Goal: Book appointment/travel/reservation

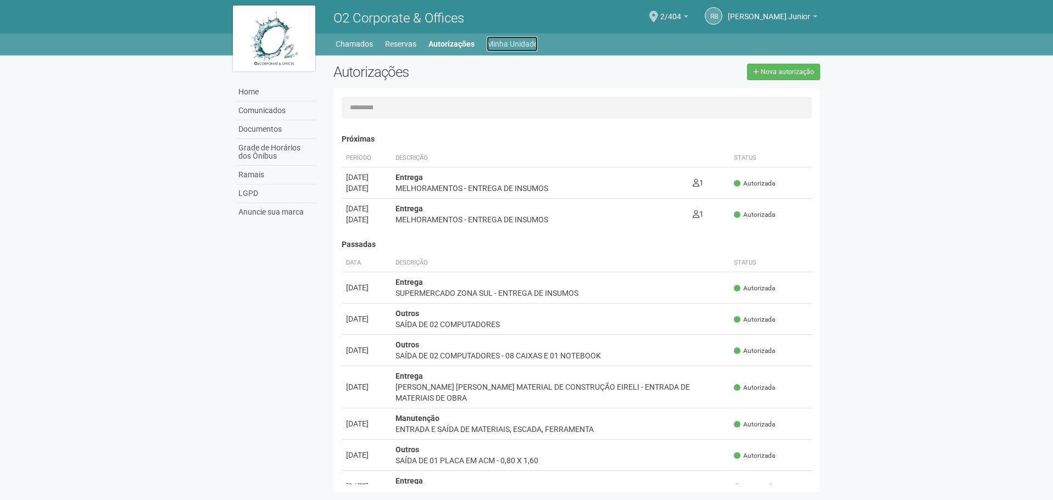
drag, startPoint x: 0, startPoint y: 0, endPoint x: 492, endPoint y: 25, distance: 492.9
click at [492, 36] on link "Minha Unidade" at bounding box center [512, 43] width 51 height 15
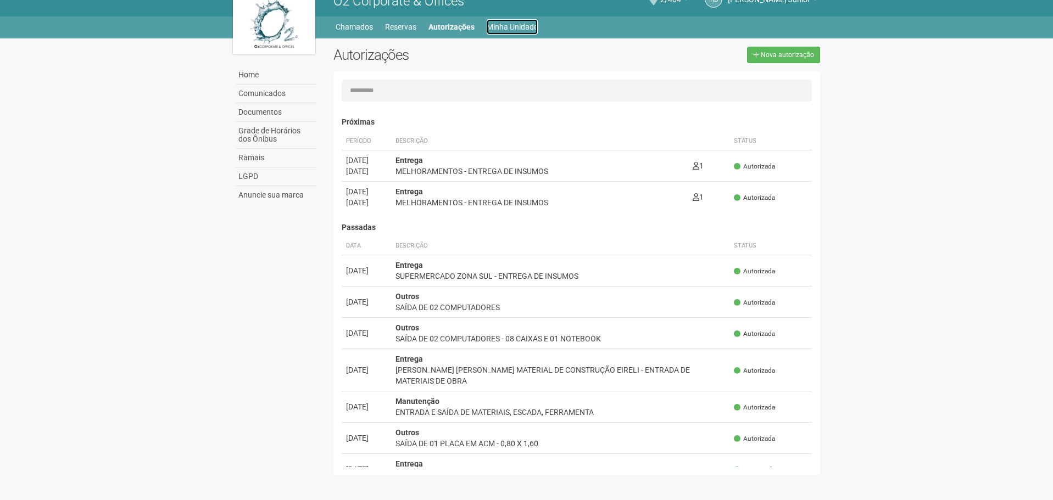
scroll to position [220, 0]
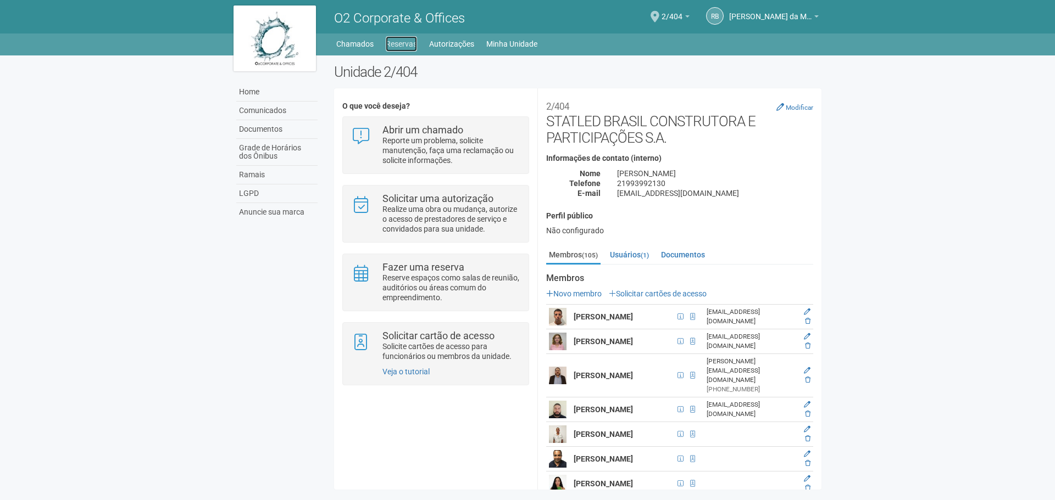
click at [392, 39] on link "Reservas" at bounding box center [401, 43] width 31 height 15
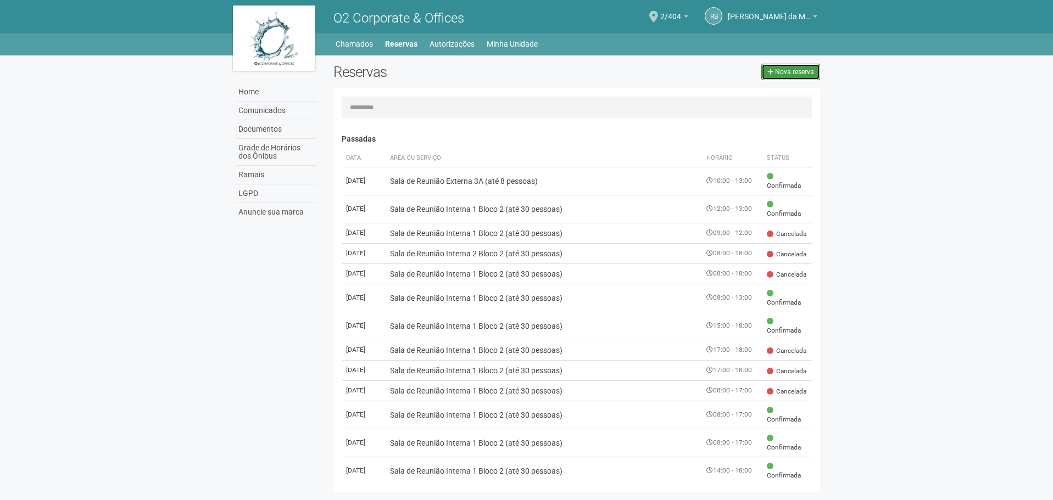
click at [808, 71] on span "Nova reserva" at bounding box center [794, 72] width 39 height 8
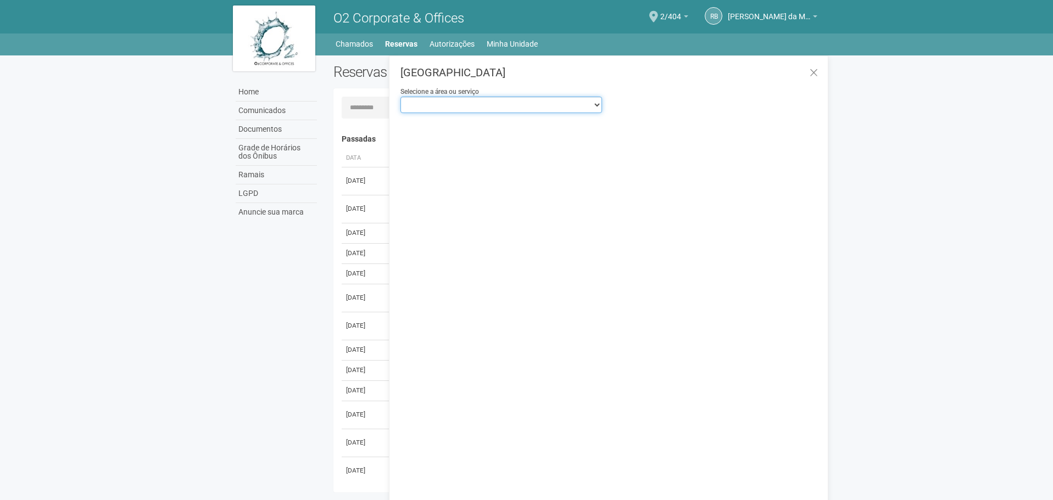
click at [554, 106] on select "**********" at bounding box center [501, 105] width 202 height 16
select select "**********"
click at [400, 97] on select "**********" at bounding box center [501, 105] width 202 height 16
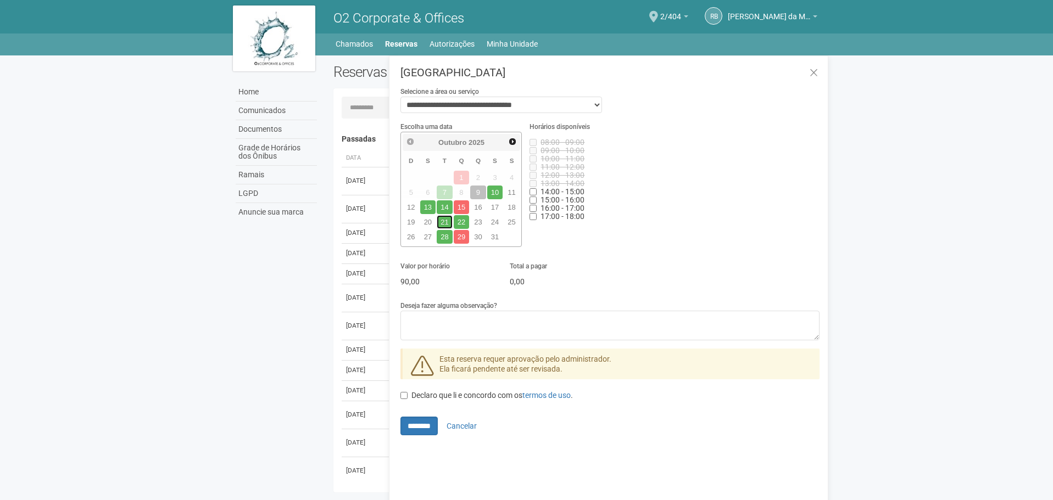
click at [443, 222] on link "21" at bounding box center [445, 222] width 16 height 14
click at [562, 392] on link "termos de uso" at bounding box center [546, 395] width 48 height 9
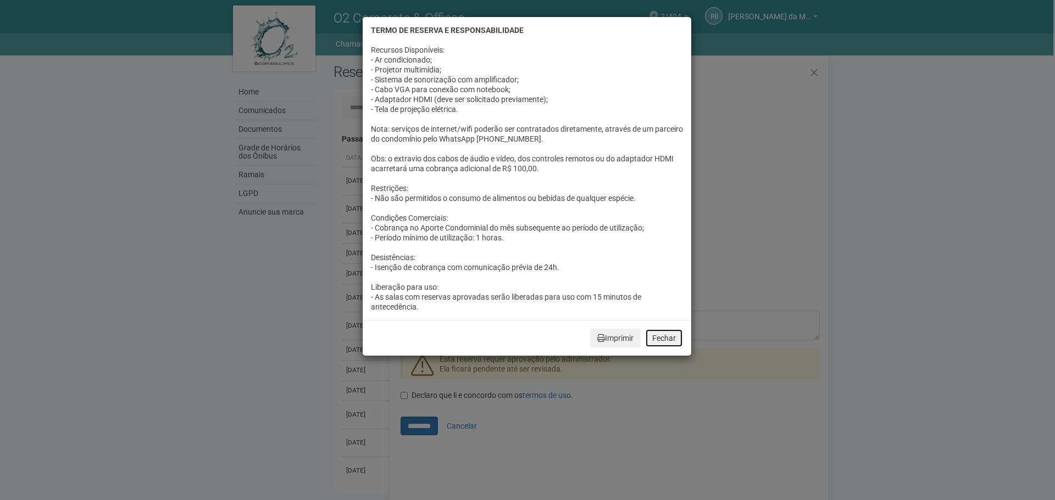
click at [675, 338] on button "Fechar" at bounding box center [664, 338] width 38 height 19
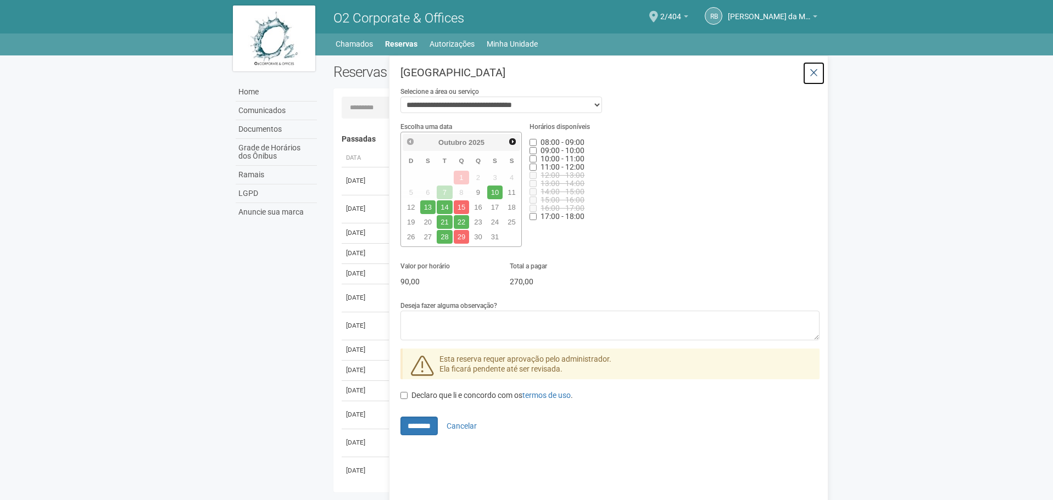
click at [812, 73] on icon at bounding box center [814, 73] width 8 height 11
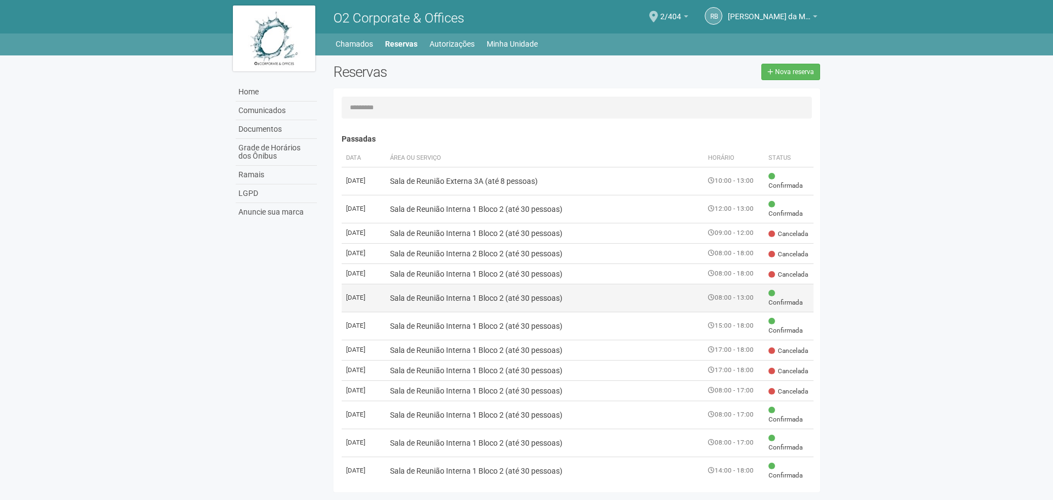
click at [485, 312] on td "Sala de Reunião Interna 1 Bloco 2 (até 30 pessoas)" at bounding box center [545, 298] width 319 height 28
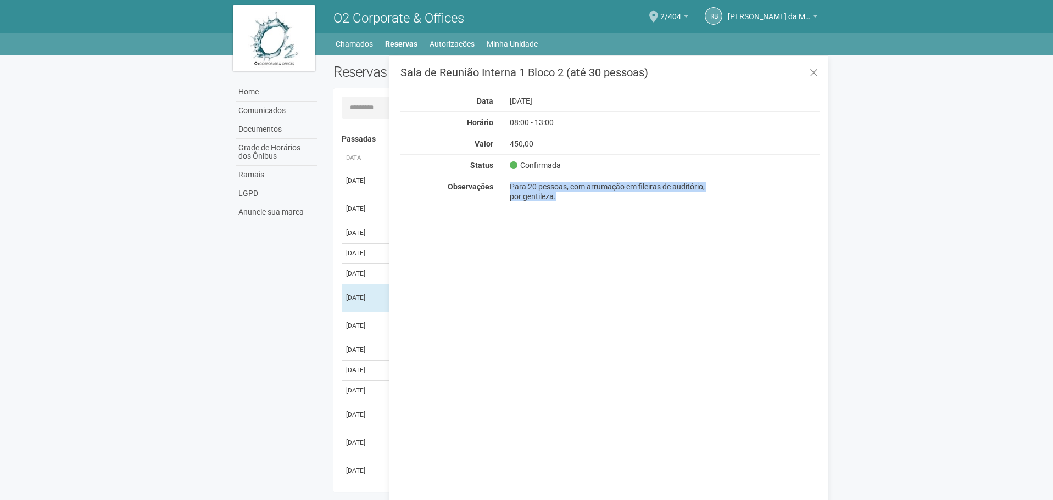
drag, startPoint x: 511, startPoint y: 185, endPoint x: 589, endPoint y: 212, distance: 83.2
click at [589, 212] on div "Sala de Reunião Interna 1 Bloco 2 (até 30 pessoas) Data 24/07/2024 Horário 08:0…" at bounding box center [608, 286] width 439 height 462
copy div "Para 20 pessoas, com arrumação em fileiras de auditório, por gentileza."
click at [811, 75] on icon at bounding box center [814, 73] width 8 height 11
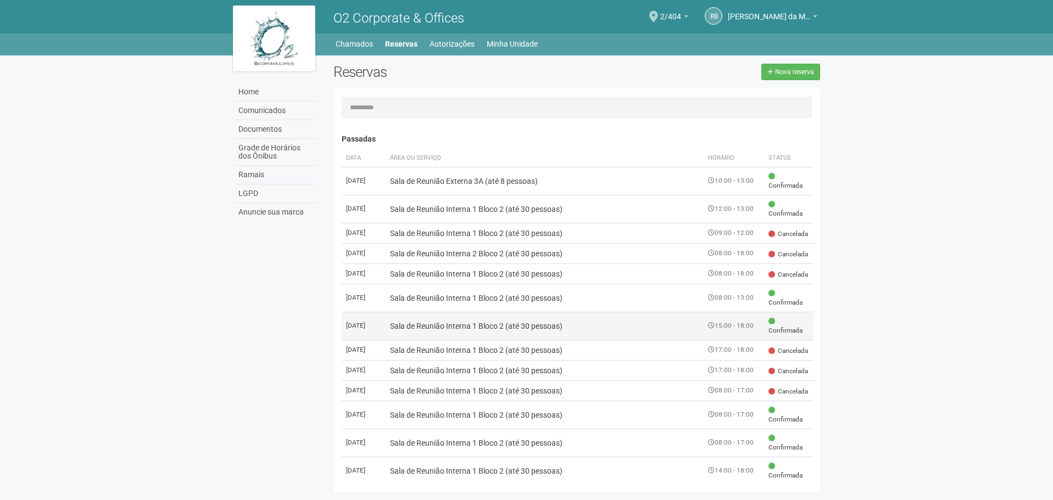
click at [422, 340] on td "Sala de Reunião Interna 1 Bloco 2 (até 30 pessoas)" at bounding box center [545, 326] width 319 height 28
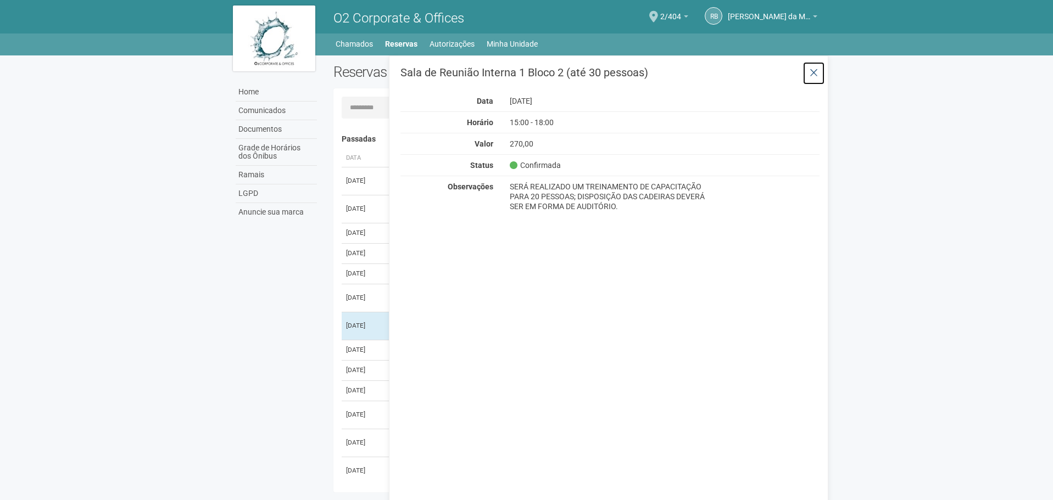
click at [815, 68] on icon at bounding box center [814, 73] width 8 height 11
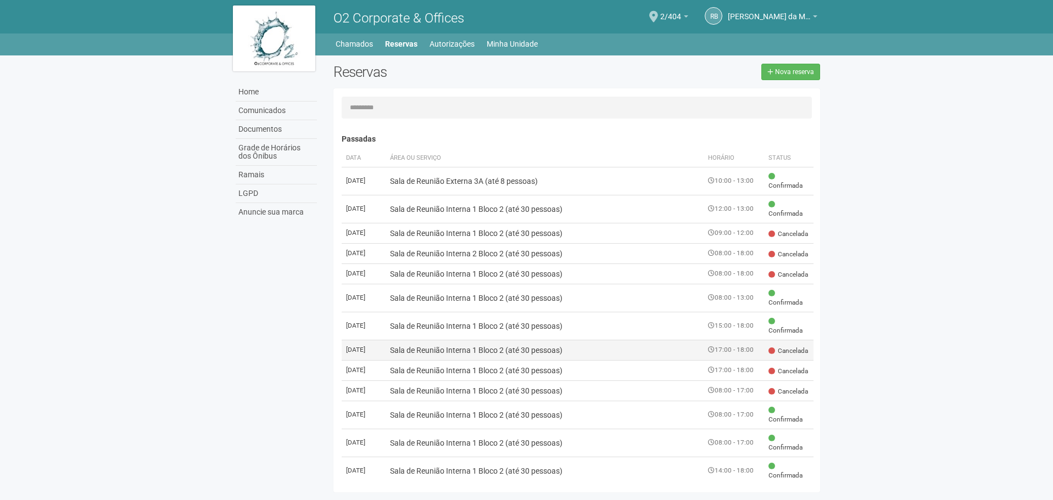
click at [462, 360] on td "Sala de Reunião Interna 1 Bloco 2 (até 30 pessoas)" at bounding box center [545, 350] width 319 height 20
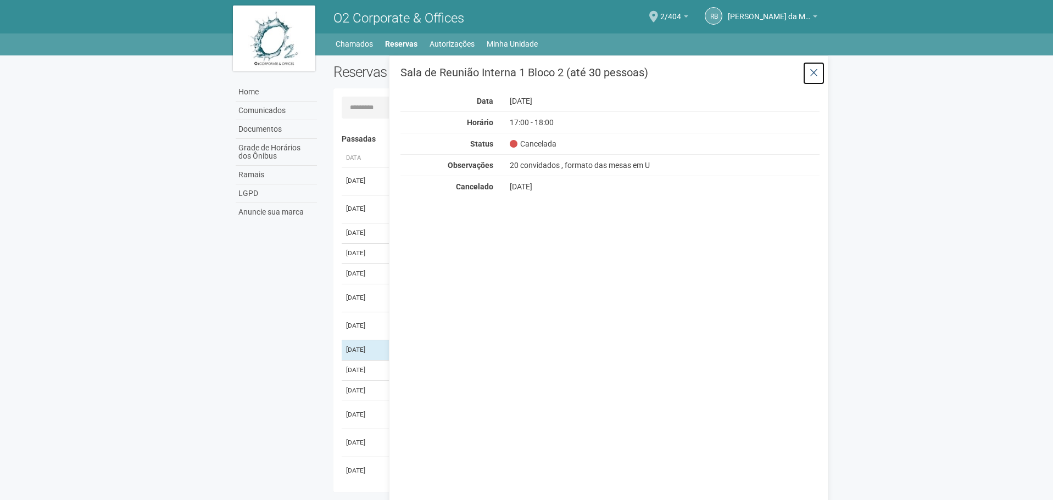
click at [816, 69] on icon at bounding box center [814, 73] width 8 height 11
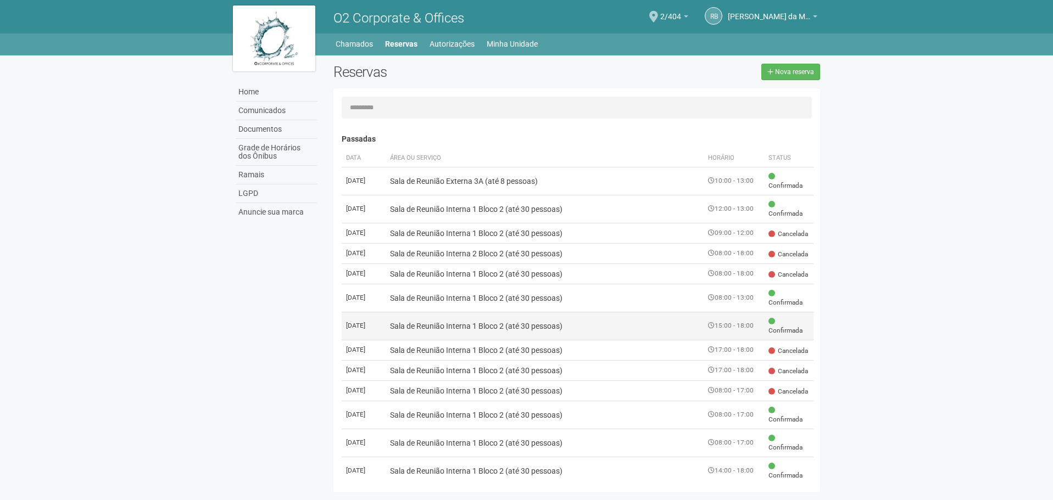
click at [490, 340] on td "Sala de Reunião Interna 1 Bloco 2 (até 30 pessoas)" at bounding box center [545, 326] width 319 height 28
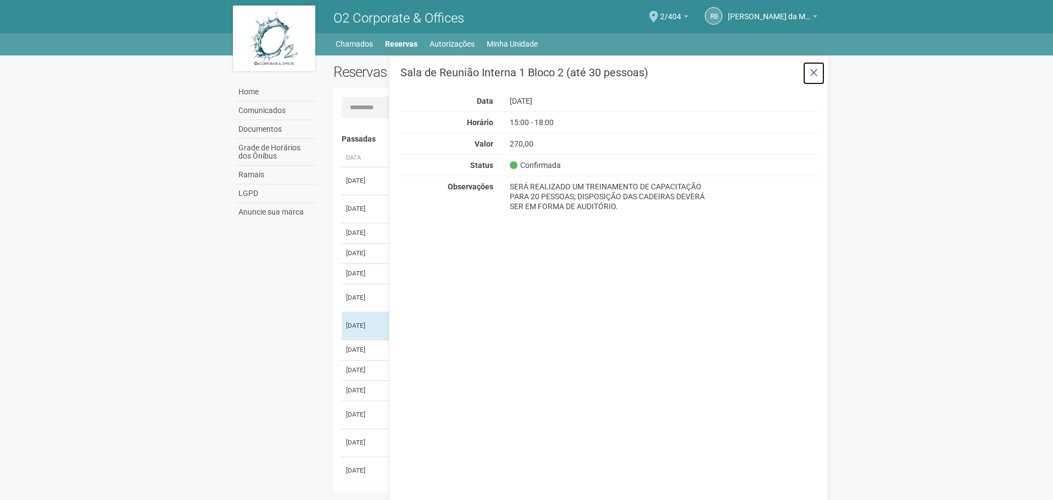
click at [808, 70] on button at bounding box center [814, 74] width 23 height 24
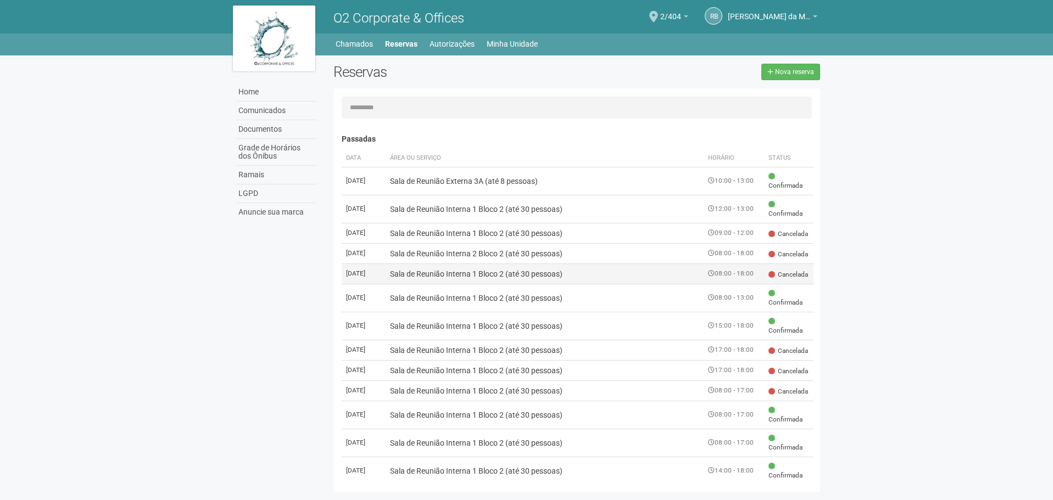
click at [365, 284] on td "13/01/2025" at bounding box center [364, 274] width 44 height 20
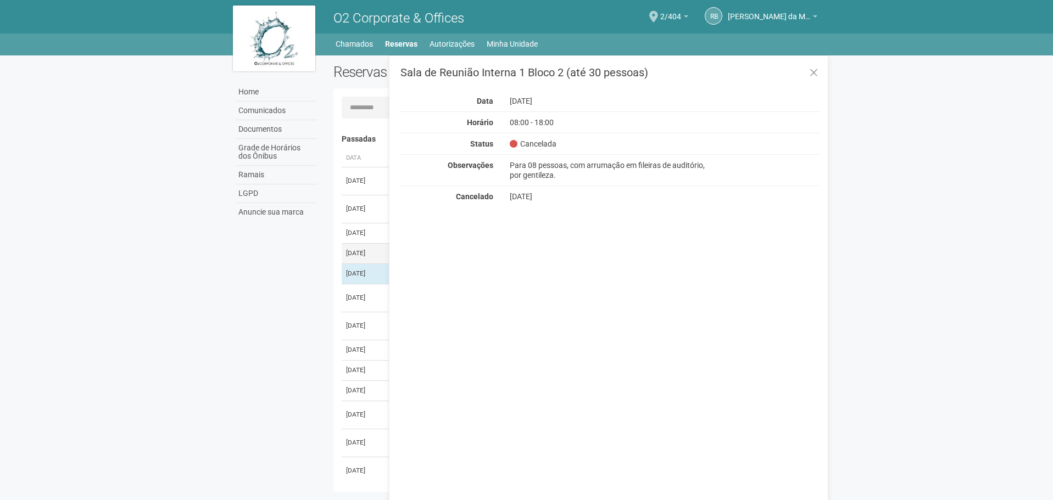
click at [362, 264] on td "14/01/2025" at bounding box center [364, 253] width 44 height 20
click at [809, 76] on button at bounding box center [814, 74] width 23 height 24
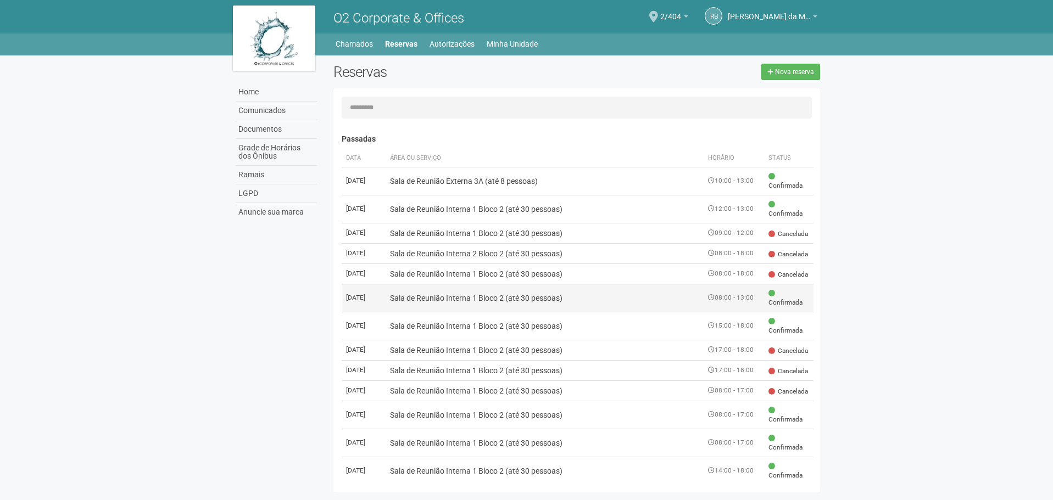
click at [469, 312] on td "Sala de Reunião Interna 1 Bloco 2 (até 30 pessoas)" at bounding box center [545, 298] width 319 height 28
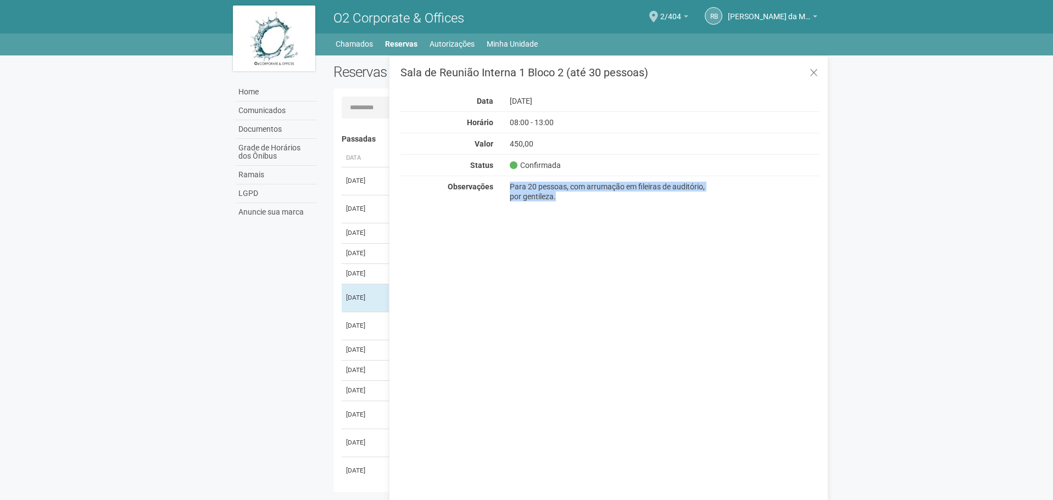
drag, startPoint x: 510, startPoint y: 186, endPoint x: 567, endPoint y: 217, distance: 65.2
click at [567, 217] on div "Sala de Reunião Interna 1 Bloco 2 (até 30 pessoas) Data 24/07/2024 Horário 08:0…" at bounding box center [608, 286] width 439 height 462
copy div "Para 20 pessoas, com arrumação em fileiras de auditório, por gentileza."
click at [811, 69] on icon at bounding box center [814, 73] width 8 height 11
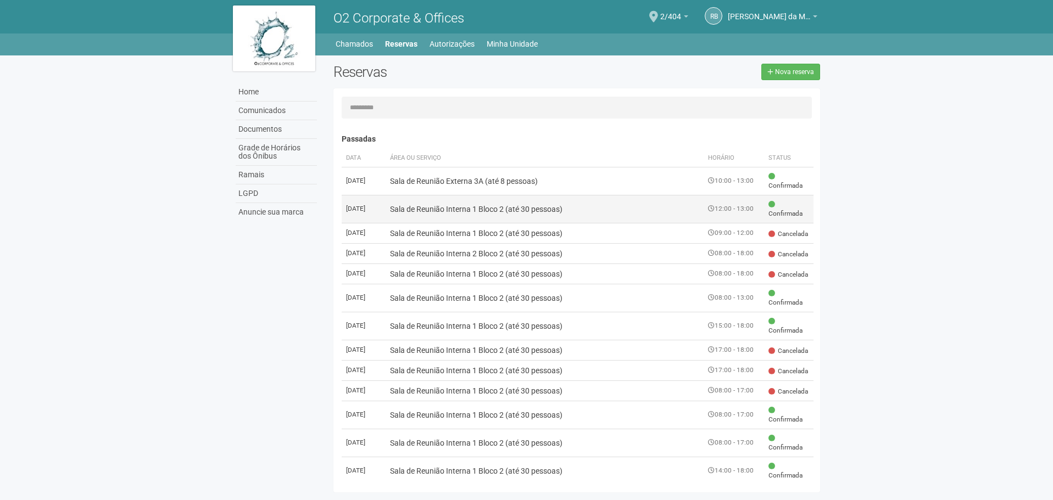
click at [481, 198] on td "Sala de Reunião Interna 1 Bloco 2 (até 30 pessoas)" at bounding box center [545, 209] width 319 height 28
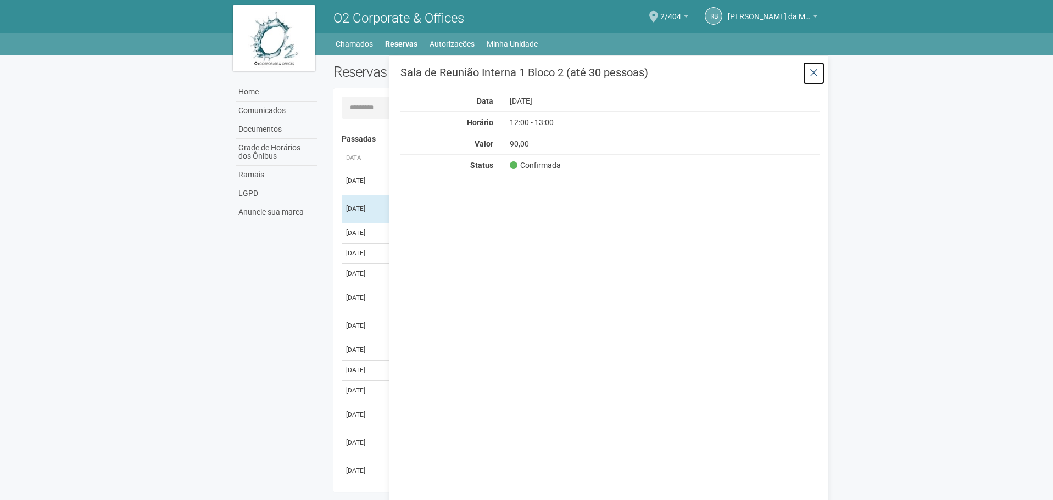
click at [820, 75] on button at bounding box center [814, 74] width 23 height 24
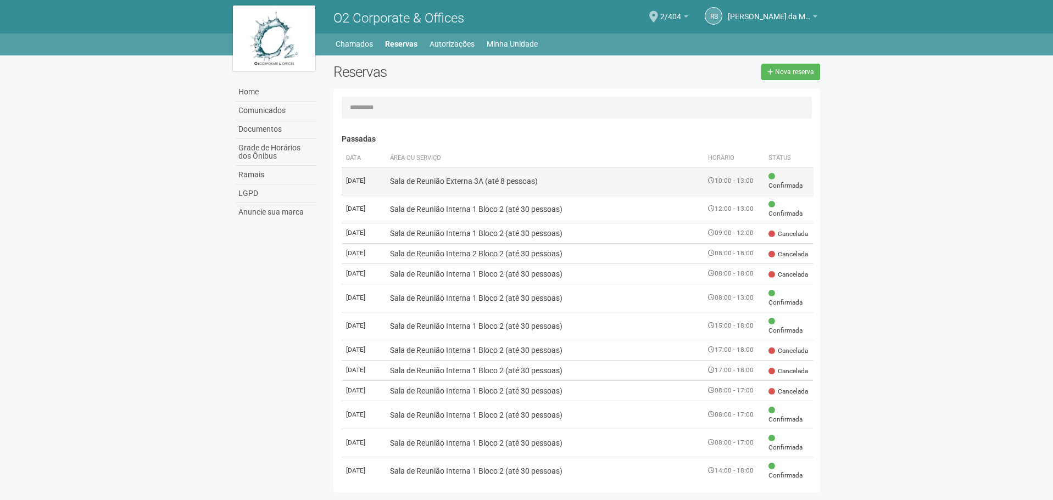
click at [475, 183] on td "Sala de Reunião Externa 3A (até 8 pessoas)" at bounding box center [545, 181] width 319 height 28
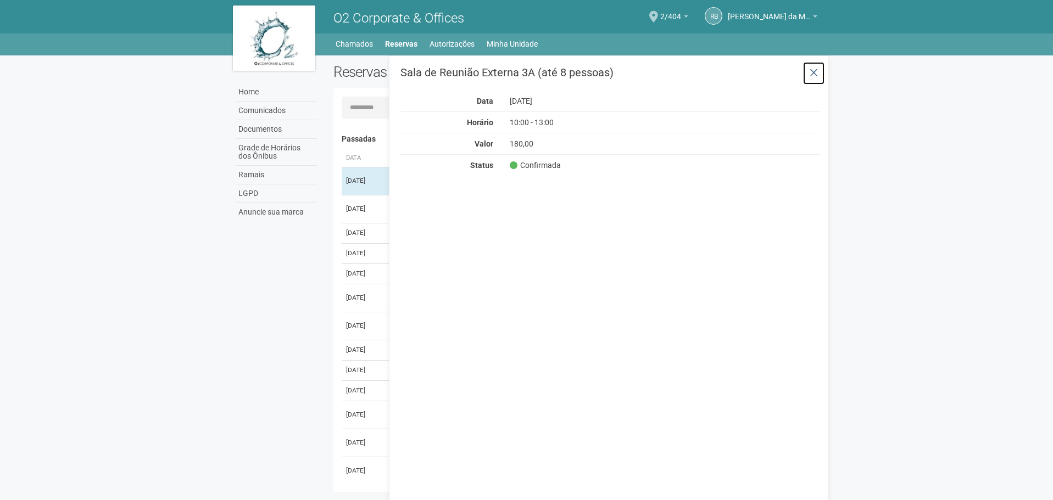
click at [817, 68] on icon at bounding box center [814, 73] width 8 height 11
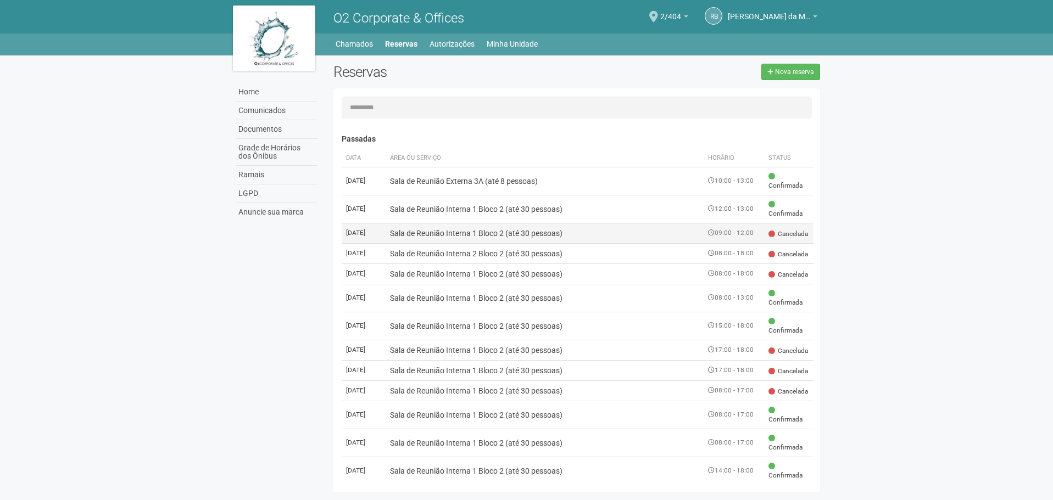
click at [377, 243] on td "29/04/2025" at bounding box center [364, 233] width 44 height 20
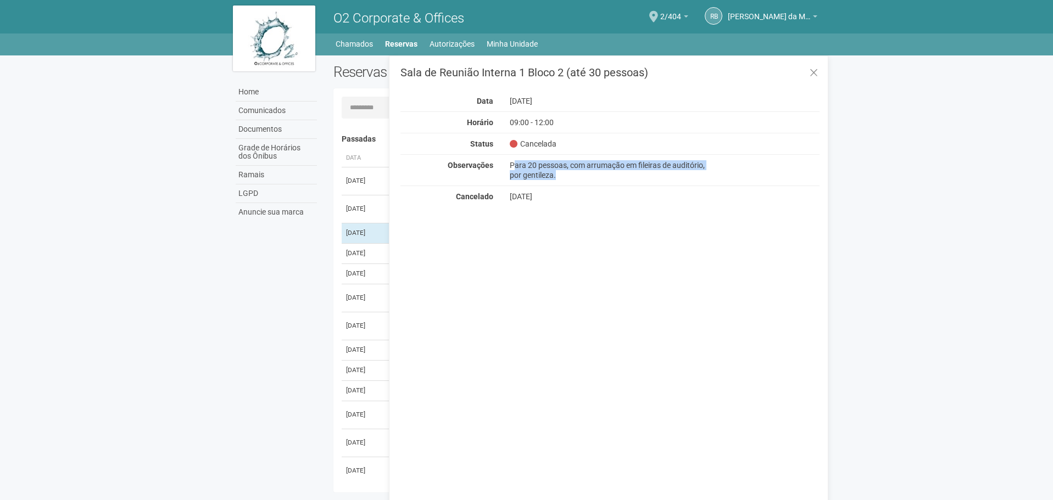
drag, startPoint x: 514, startPoint y: 165, endPoint x: 570, endPoint y: 177, distance: 57.2
click at [570, 177] on div "Para 20 pessoas, com arrumação em fileiras de auditório, por gentileza." at bounding box center [611, 170] width 218 height 20
drag, startPoint x: 545, startPoint y: 166, endPoint x: 519, endPoint y: 161, distance: 26.4
click at [519, 161] on div "Para 20 pessoas, com arrumação em fileiras de auditório, por gentileza." at bounding box center [611, 170] width 218 height 20
drag, startPoint x: 510, startPoint y: 161, endPoint x: 568, endPoint y: 176, distance: 60.2
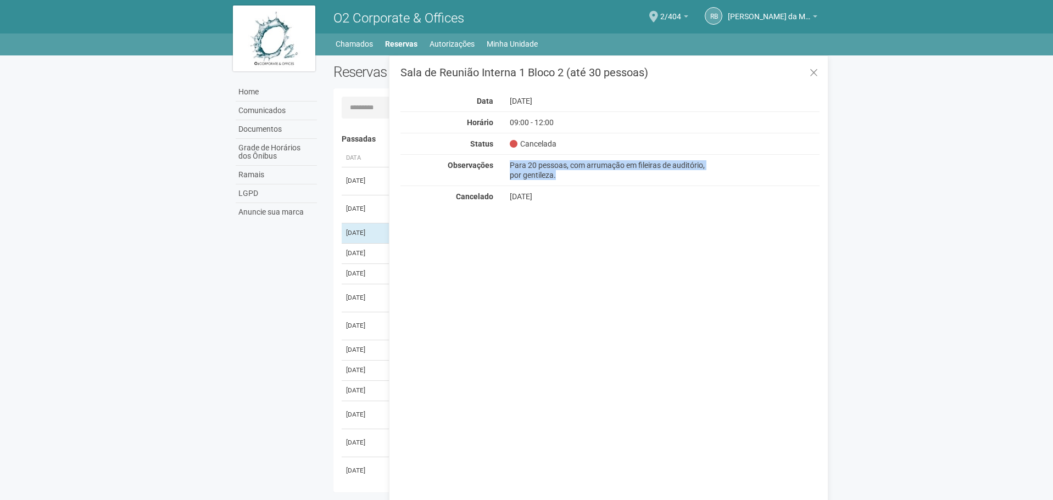
click at [568, 176] on div "Para 20 pessoas, com arrumação em fileiras de auditório, por gentileza." at bounding box center [611, 170] width 218 height 20
copy div "Para 20 pessoas, com arrumação em fileiras de auditório, por gentileza."
click at [817, 73] on icon at bounding box center [814, 73] width 8 height 11
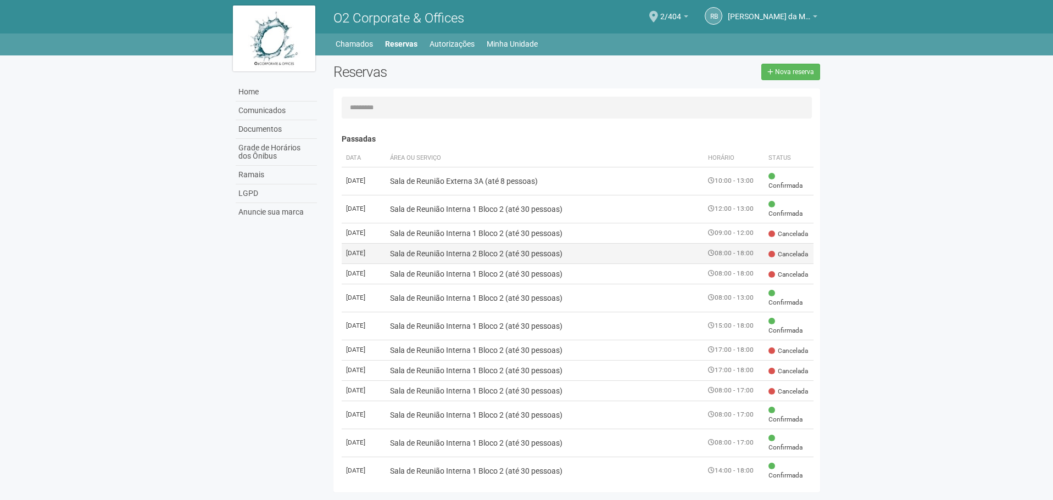
click at [583, 264] on td "Sala de Reunião Interna 2 Bloco 2 (até 30 pessoas)" at bounding box center [545, 253] width 319 height 20
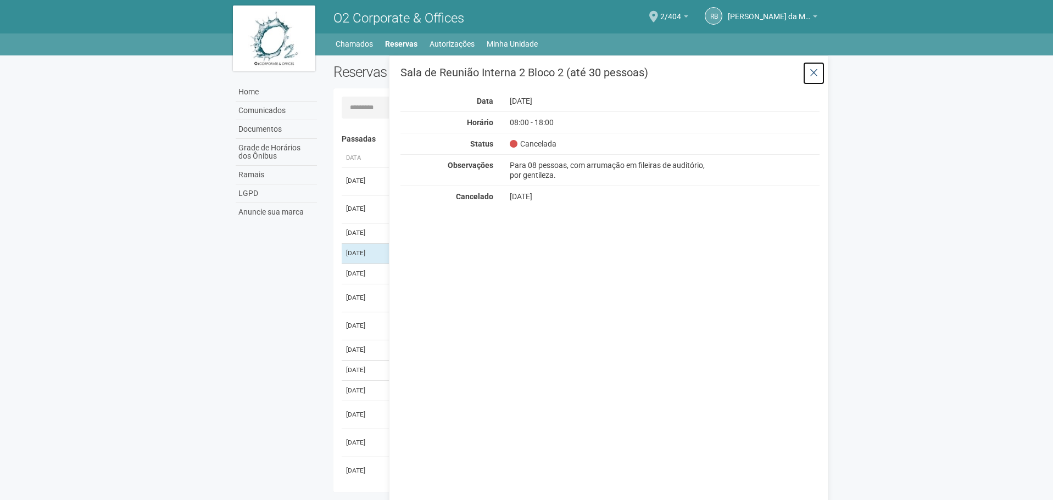
click at [814, 66] on button at bounding box center [814, 74] width 23 height 24
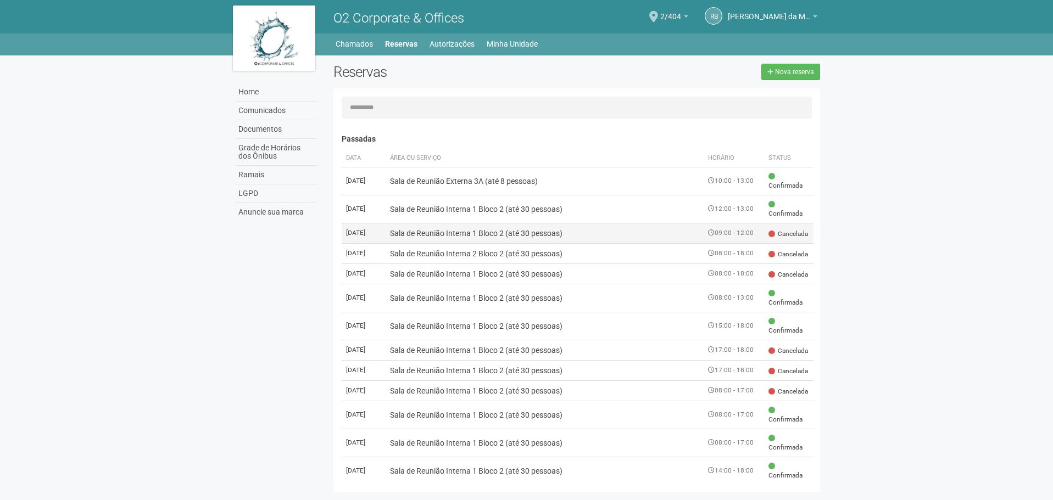
click at [474, 234] on td "Sala de Reunião Interna 1 Bloco 2 (até 30 pessoas)" at bounding box center [545, 233] width 319 height 20
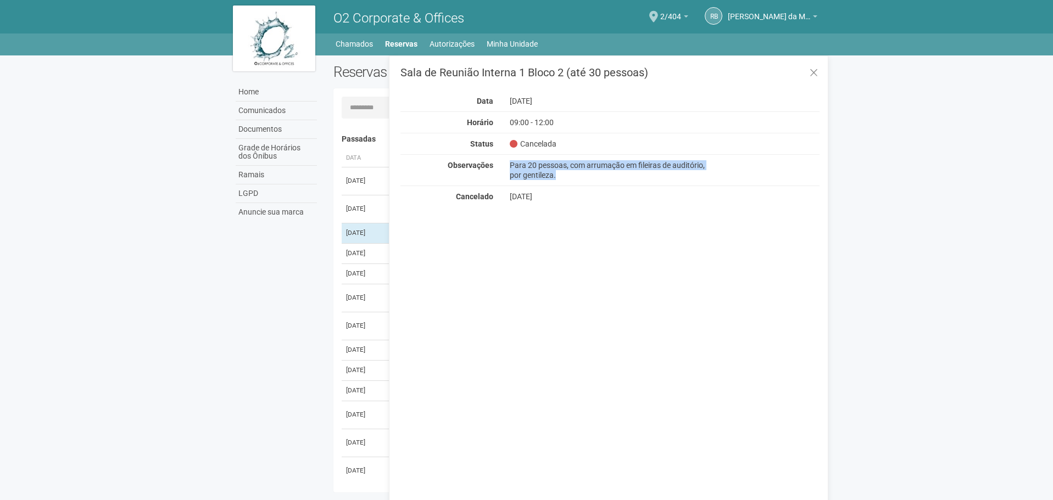
drag, startPoint x: 601, startPoint y: 178, endPoint x: 497, endPoint y: 166, distance: 105.1
click at [497, 166] on div "Observações Para 20 pessoas, com arrumação em fileiras de auditório, por gentil…" at bounding box center [610, 170] width 436 height 20
copy div "Observações Para 20 pessoas, com arrumação em fileiras de auditório, por gentil…"
click at [811, 68] on icon at bounding box center [814, 73] width 8 height 11
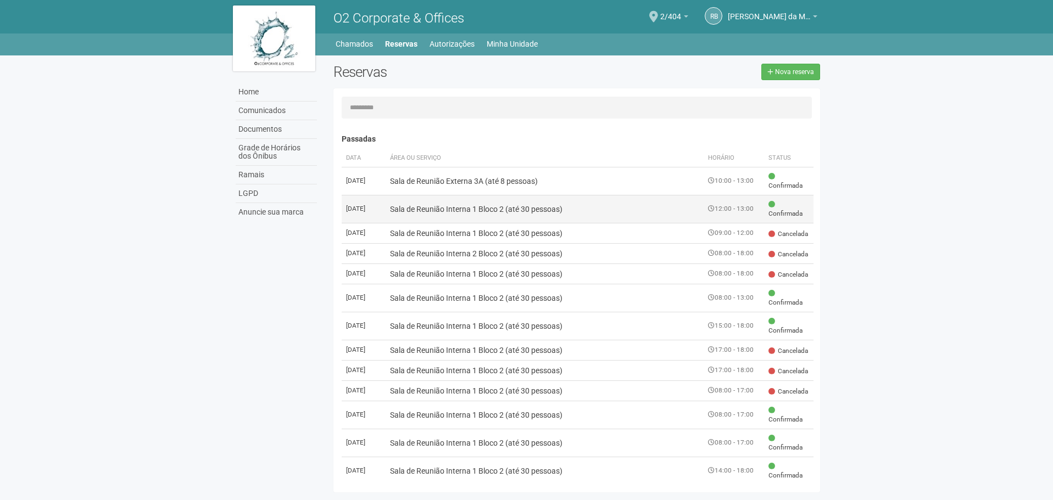
click at [454, 208] on td "Sala de Reunião Interna 1 Bloco 2 (até 30 pessoas)" at bounding box center [545, 209] width 319 height 28
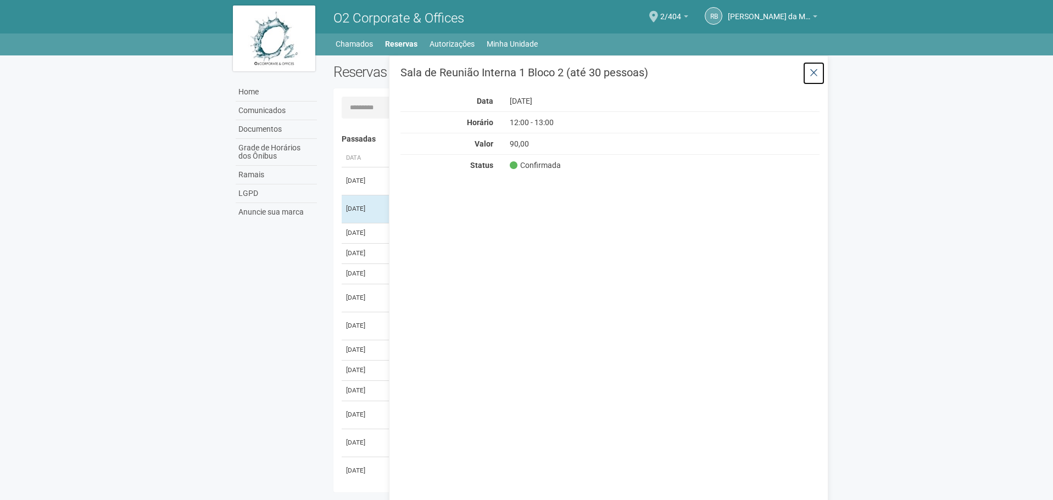
click at [811, 70] on icon at bounding box center [814, 73] width 8 height 11
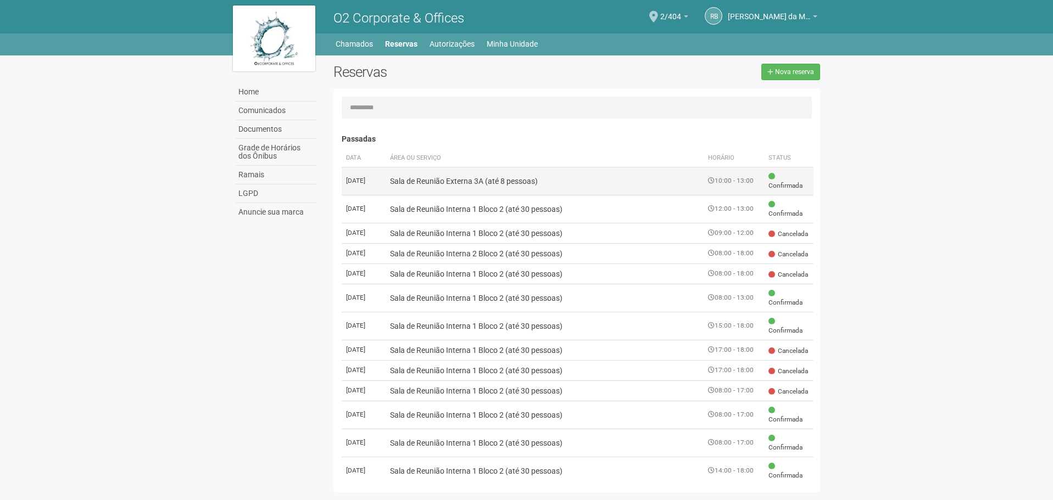
click at [468, 177] on td "Sala de Reunião Externa 3A (até 8 pessoas)" at bounding box center [545, 181] width 319 height 28
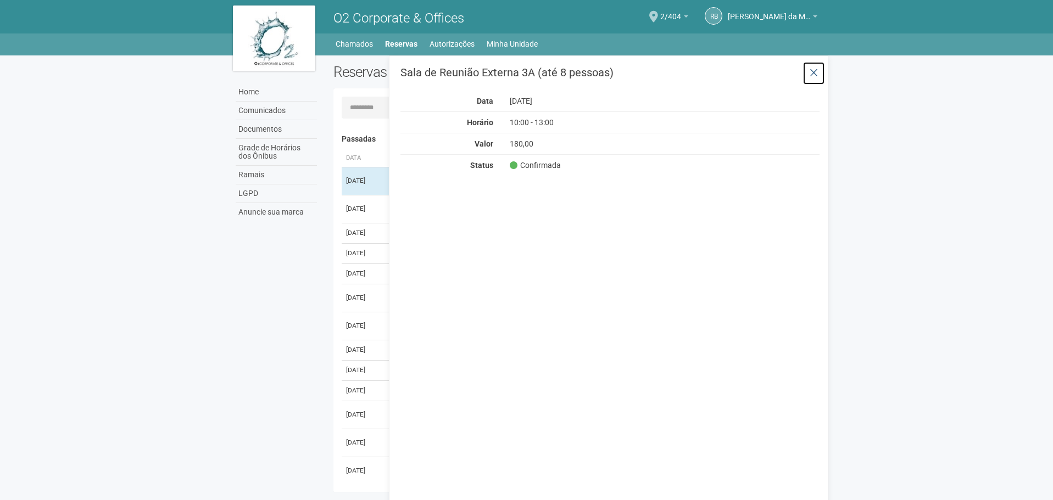
click at [820, 73] on button at bounding box center [814, 74] width 23 height 24
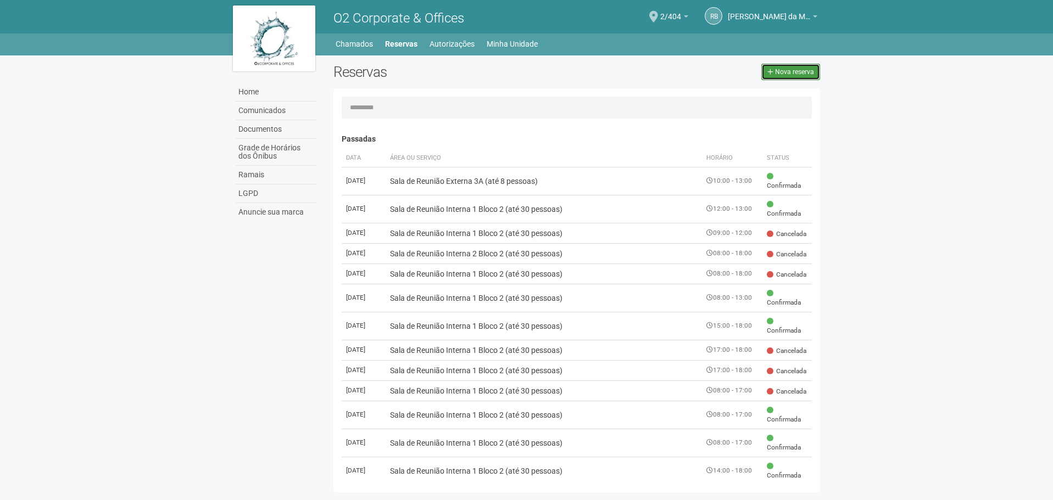
click at [773, 78] on link "Nova reserva" at bounding box center [790, 72] width 59 height 16
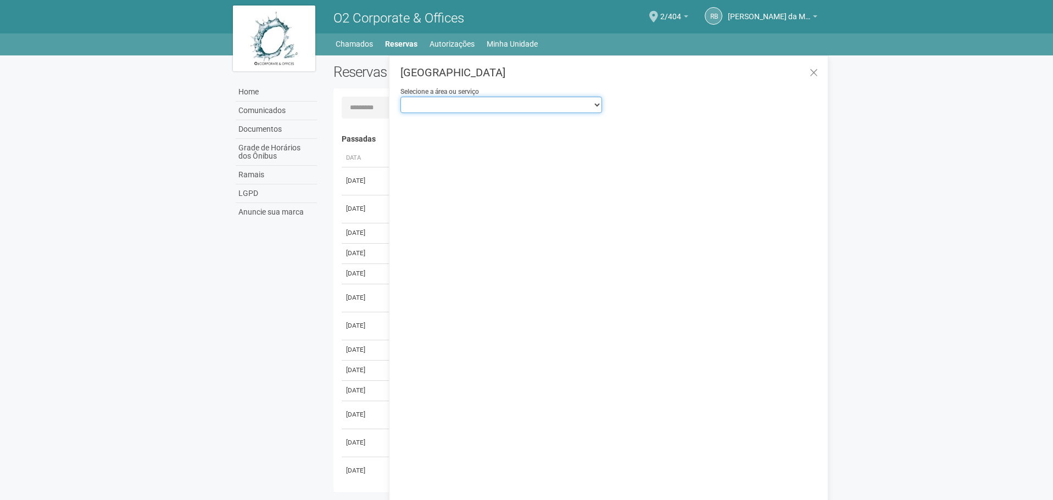
click at [476, 110] on select "**********" at bounding box center [501, 105] width 202 height 16
click at [815, 74] on icon at bounding box center [814, 73] width 8 height 11
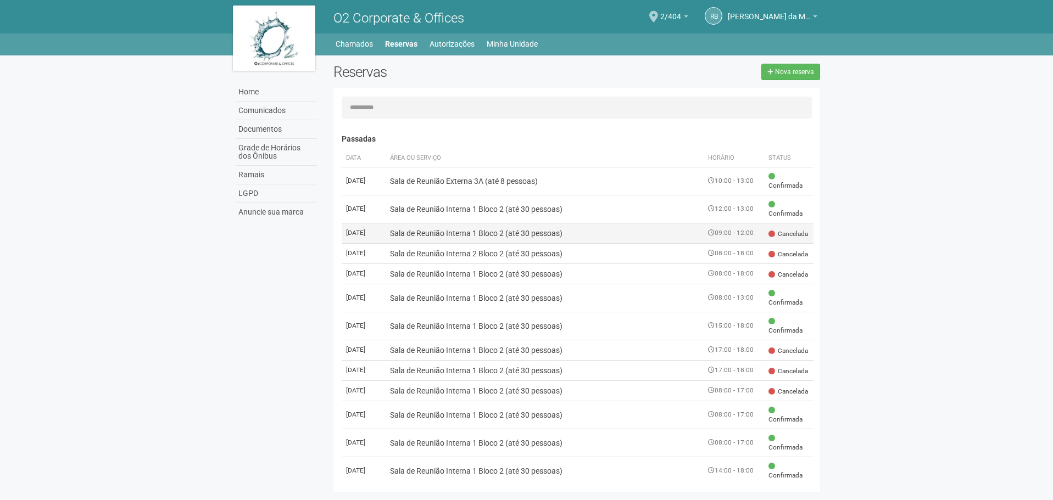
click at [548, 235] on td "Sala de Reunião Interna 1 Bloco 2 (até 30 pessoas)" at bounding box center [545, 233] width 319 height 20
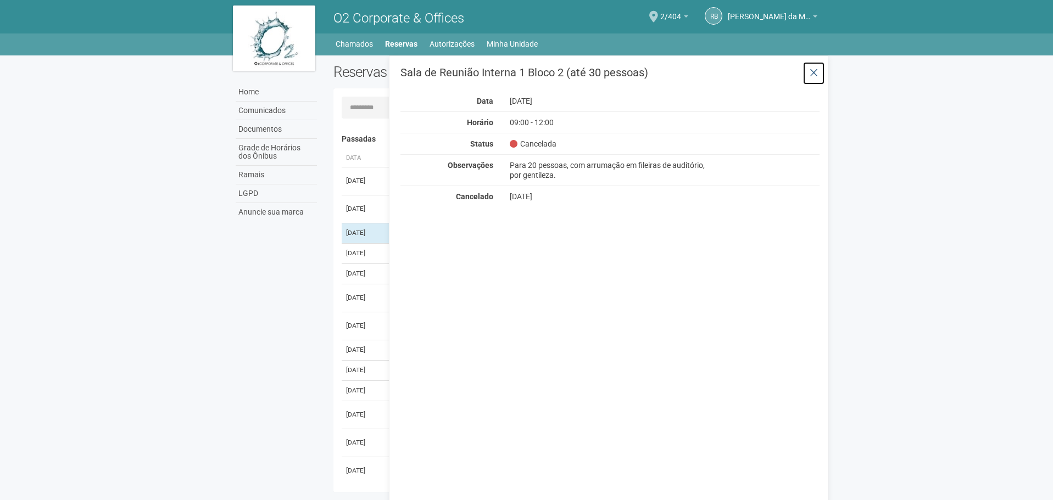
click at [808, 74] on button at bounding box center [814, 74] width 23 height 24
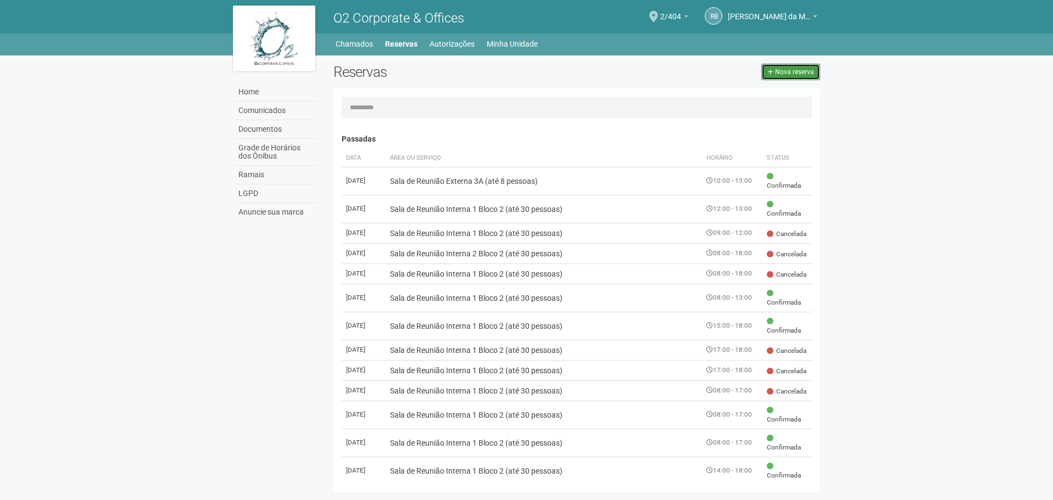
click at [787, 75] on span "Nova reserva" at bounding box center [794, 72] width 39 height 8
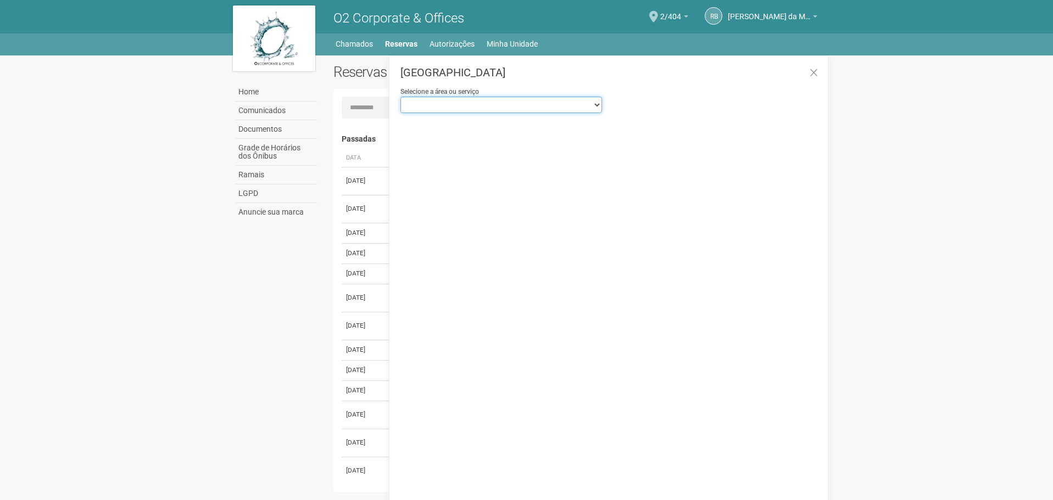
click at [529, 104] on select "**********" at bounding box center [501, 105] width 202 height 16
select select "**********"
click at [400, 97] on select "**********" at bounding box center [501, 105] width 202 height 16
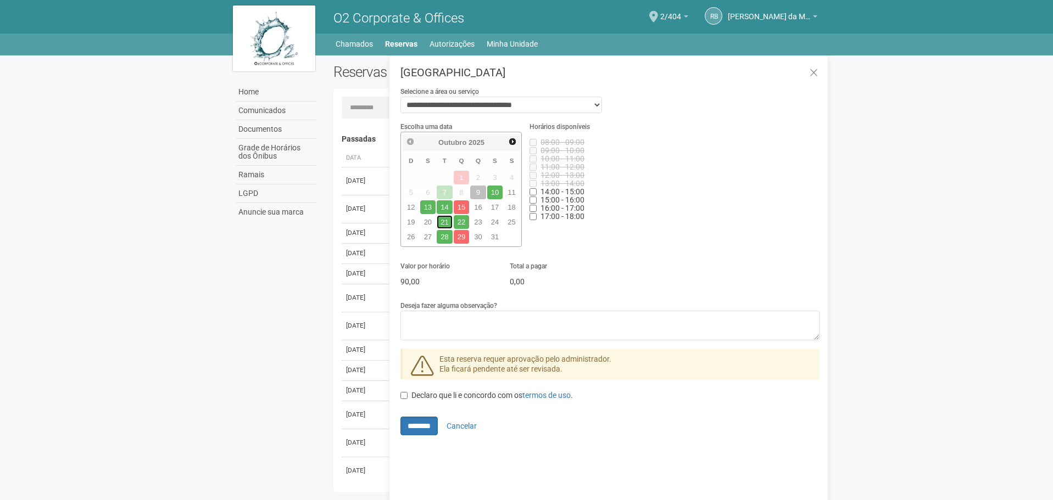
click at [441, 219] on link "21" at bounding box center [445, 222] width 16 height 14
click at [438, 222] on link "21" at bounding box center [445, 222] width 16 height 14
click at [444, 219] on link "21" at bounding box center [445, 222] width 16 height 14
click at [706, 214] on div "Escolha uma data Anterior Próximo Outubro 2025 D S T Q Q S S 1 2 3 4 5 6 7 8 9 …" at bounding box center [610, 188] width 436 height 134
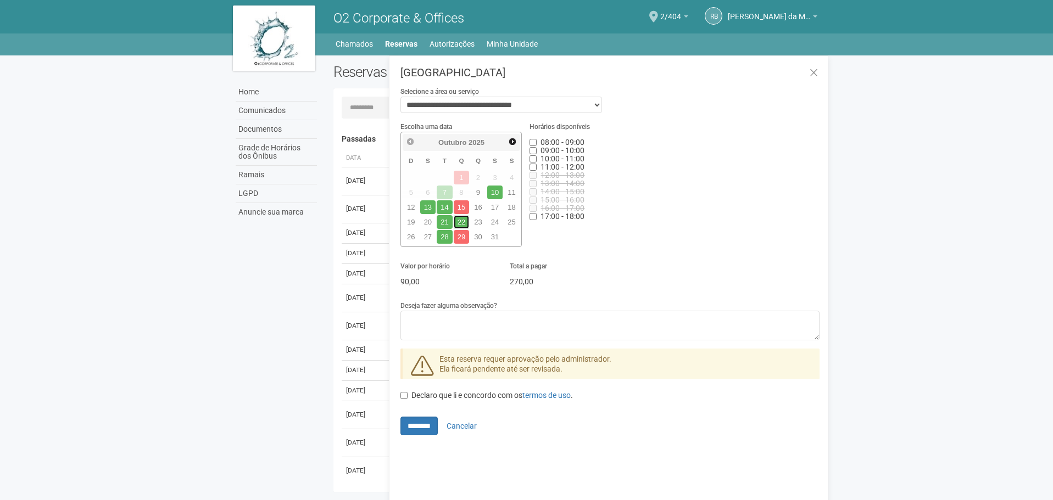
click at [465, 219] on link "22" at bounding box center [462, 222] width 16 height 14
click at [444, 221] on link "21" at bounding box center [445, 222] width 16 height 14
click at [458, 220] on link "22" at bounding box center [462, 222] width 16 height 14
click at [447, 222] on link "21" at bounding box center [445, 222] width 16 height 14
click at [474, 224] on link "23" at bounding box center [478, 222] width 16 height 14
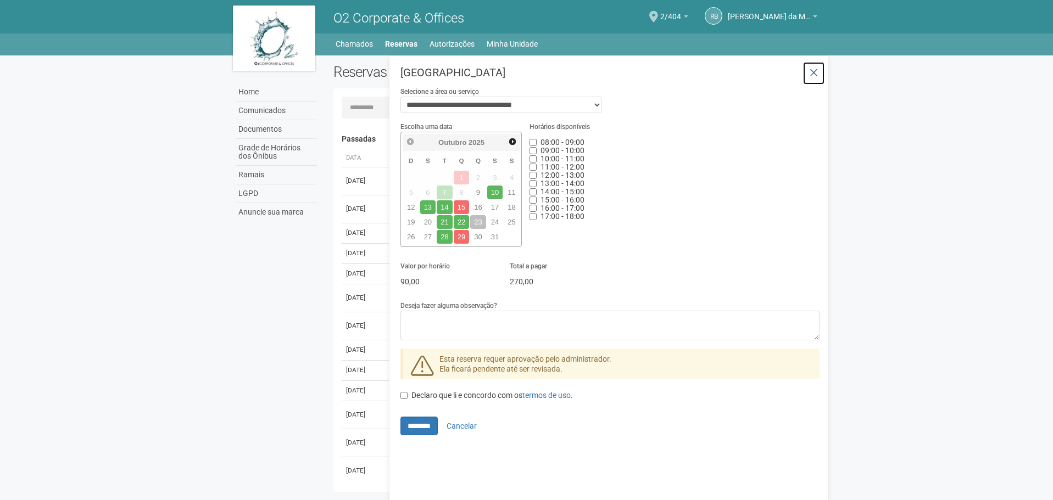
click at [805, 73] on button at bounding box center [814, 74] width 23 height 24
